Goal: Find specific page/section: Find specific page/section

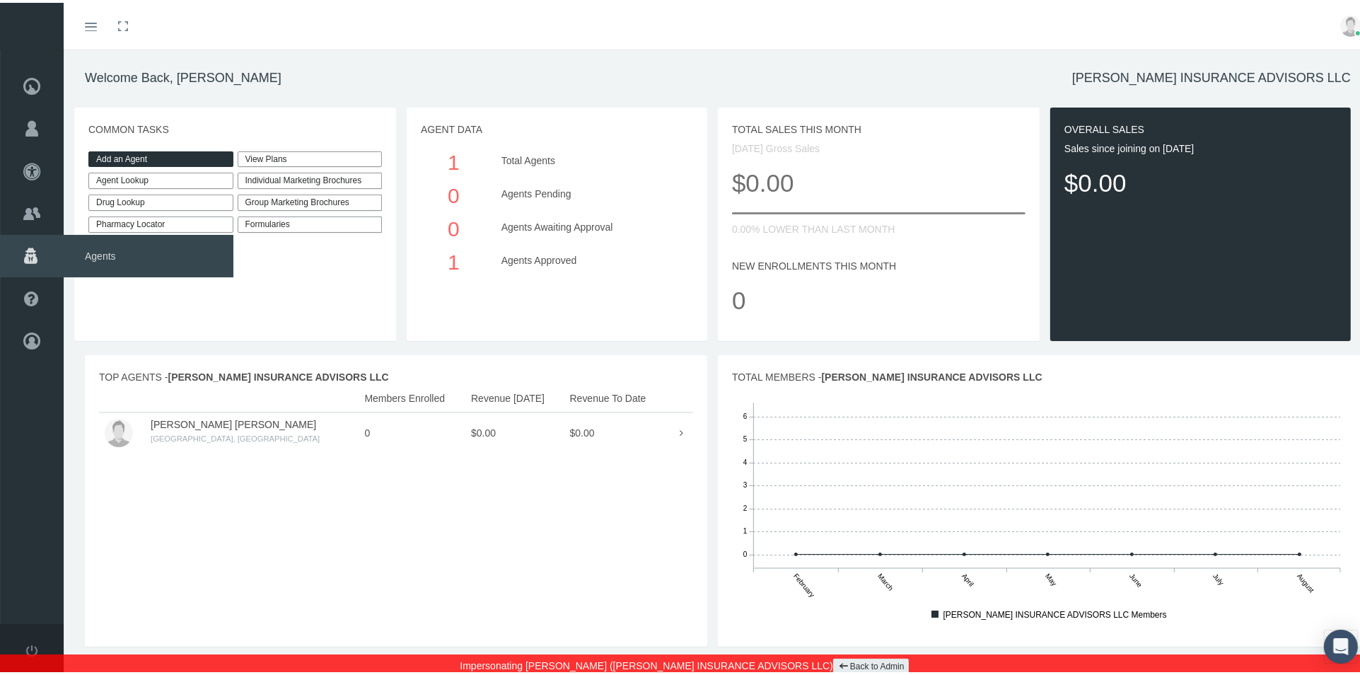
click at [86, 257] on span "Agents" at bounding box center [149, 253] width 170 height 42
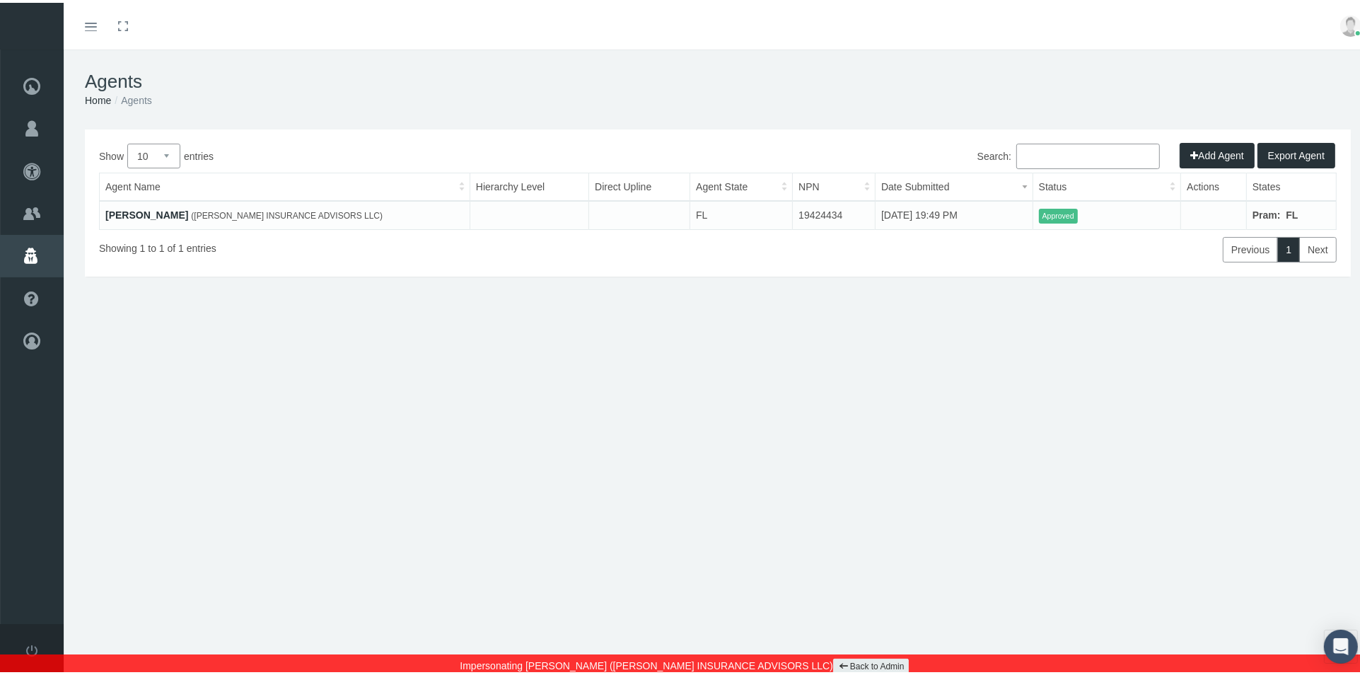
click at [137, 213] on link "[PERSON_NAME]" at bounding box center [146, 212] width 83 height 11
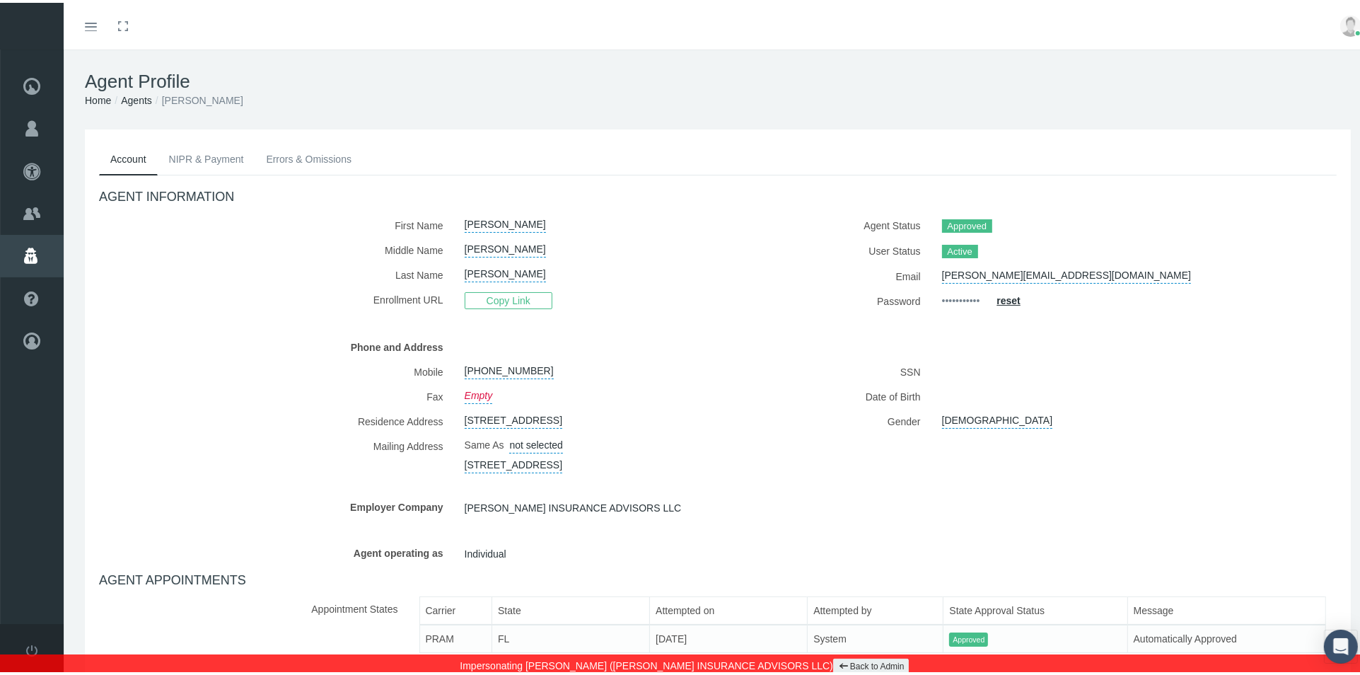
click at [841, 665] on link "Back to Admin" at bounding box center [871, 664] width 76 height 16
